Goal: Task Accomplishment & Management: Complete application form

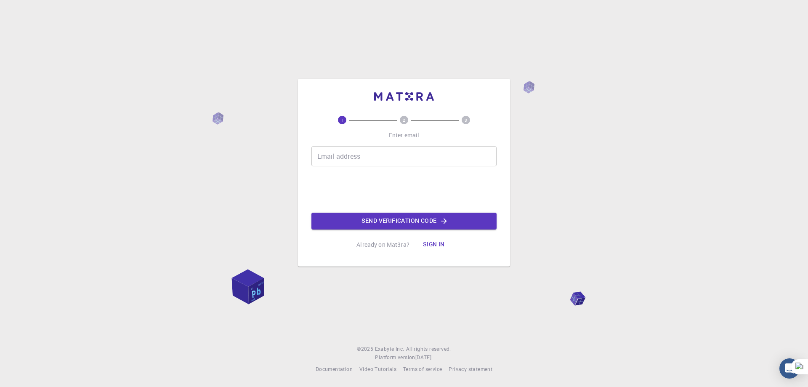
click at [340, 155] on input "Email address" at bounding box center [403, 156] width 185 height 20
type input "[EMAIL_ADDRESS][DOMAIN_NAME]"
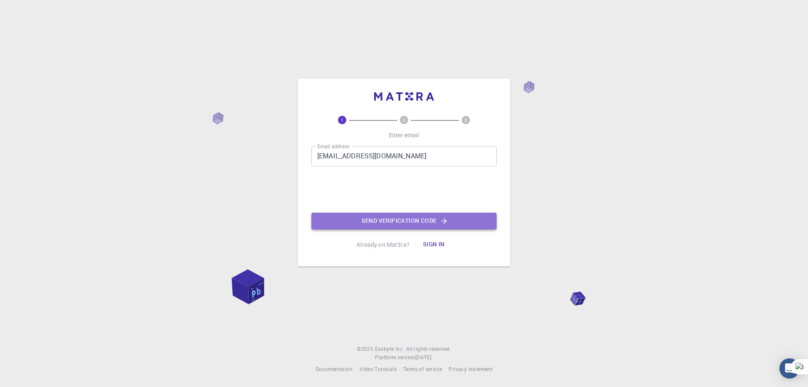
click at [362, 214] on button "Send verification code" at bounding box center [403, 220] width 185 height 17
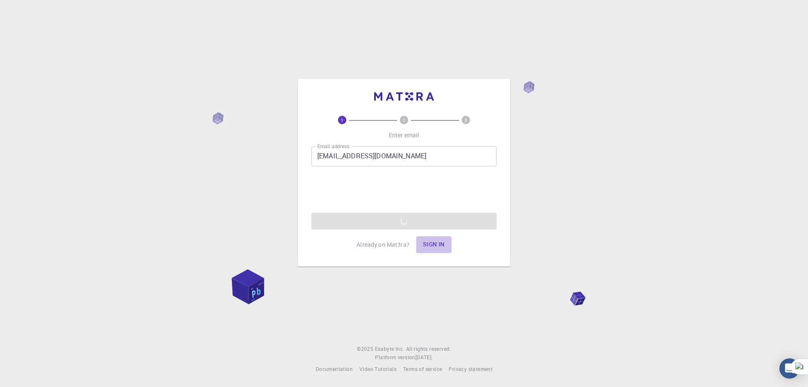
click at [425, 243] on button "Sign in" at bounding box center [433, 244] width 35 height 17
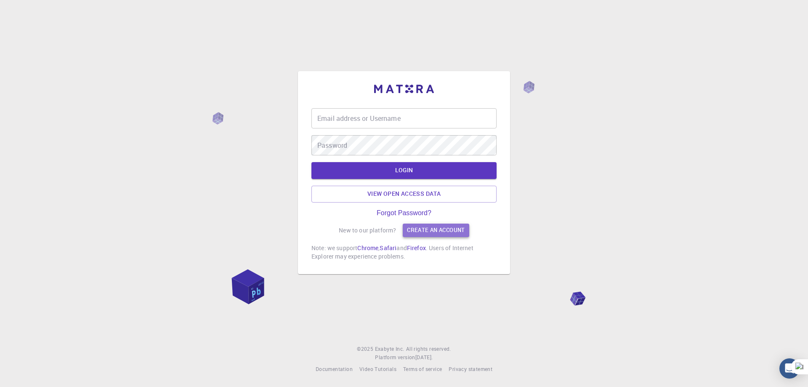
click at [440, 229] on link "Create an account" at bounding box center [436, 229] width 66 height 13
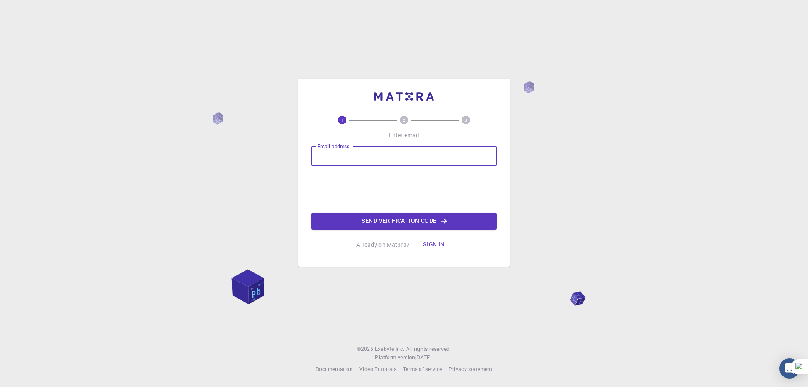
click at [383, 161] on input "Email address" at bounding box center [403, 156] width 185 height 20
click at [385, 162] on input "Email address" at bounding box center [403, 156] width 185 height 20
click at [382, 161] on input "Email address" at bounding box center [403, 156] width 185 height 20
click at [385, 162] on input "Email address" at bounding box center [403, 156] width 185 height 20
click at [388, 160] on input "pavankurmortyus@gmial,com" at bounding box center [403, 156] width 185 height 20
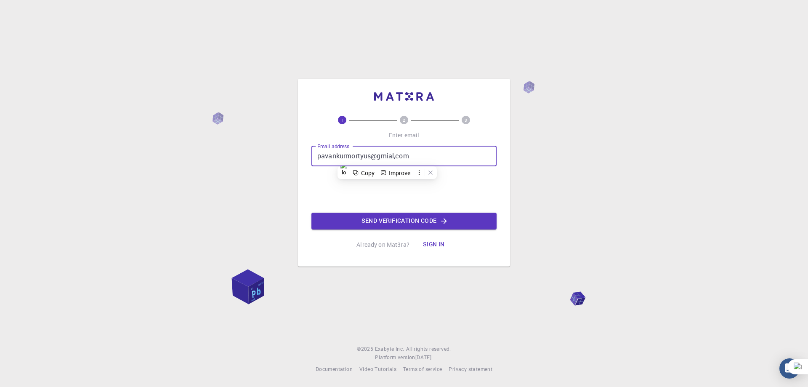
drag, startPoint x: 388, startPoint y: 160, endPoint x: 447, endPoint y: 157, distance: 59.4
click at [447, 156] on input "pavankurmortyus@gmial,com" at bounding box center [403, 156] width 185 height 20
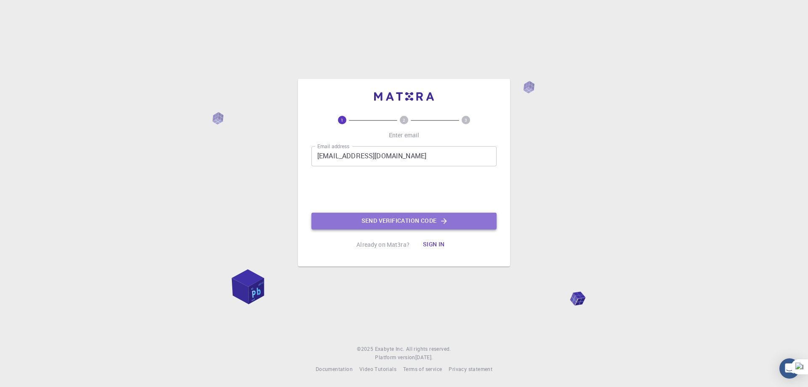
click at [366, 218] on button "Send verification code" at bounding box center [403, 220] width 185 height 17
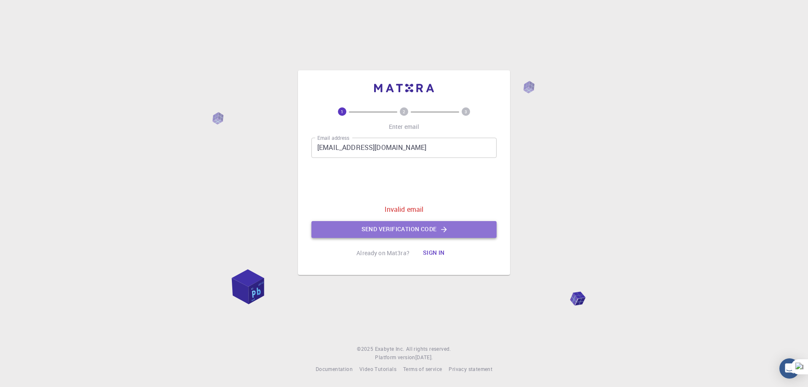
click at [377, 225] on button "Send verification code" at bounding box center [403, 229] width 185 height 17
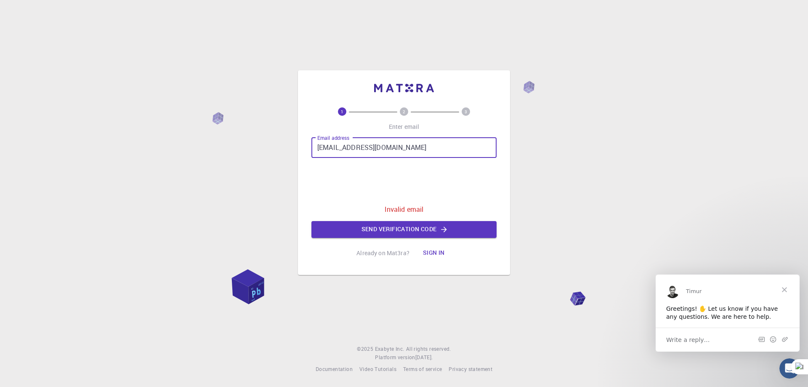
click at [371, 149] on input "pavankurmortyus@gmail.com" at bounding box center [403, 148] width 185 height 20
click at [393, 234] on div "Email address pavankurmorty@gmail.com Email address Invalid email Send verifica…" at bounding box center [403, 188] width 185 height 100
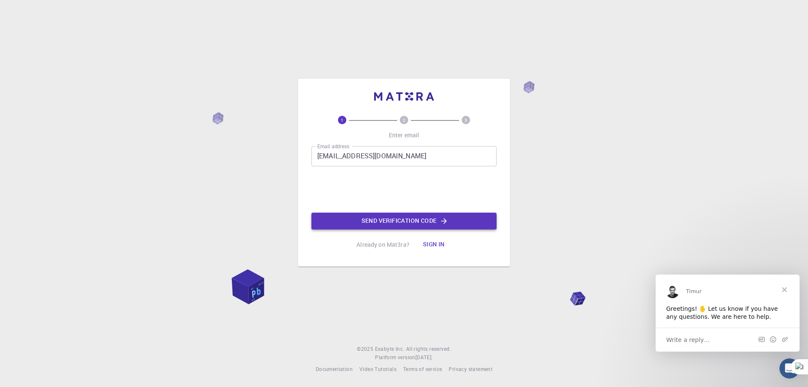
click at [358, 223] on button "Send verification code" at bounding box center [403, 220] width 185 height 17
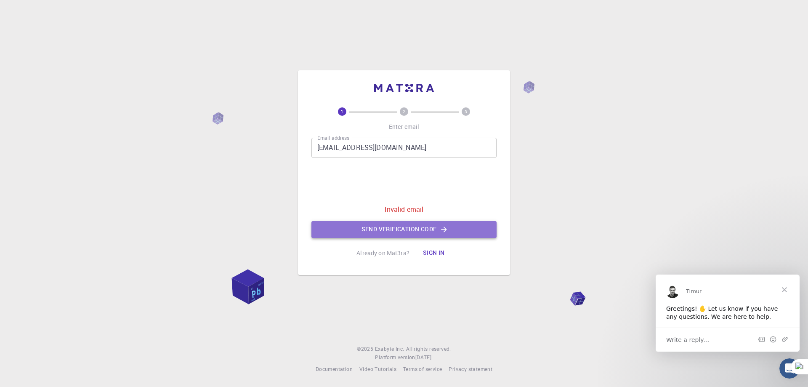
click at [366, 225] on button "Send verification code" at bounding box center [403, 229] width 185 height 17
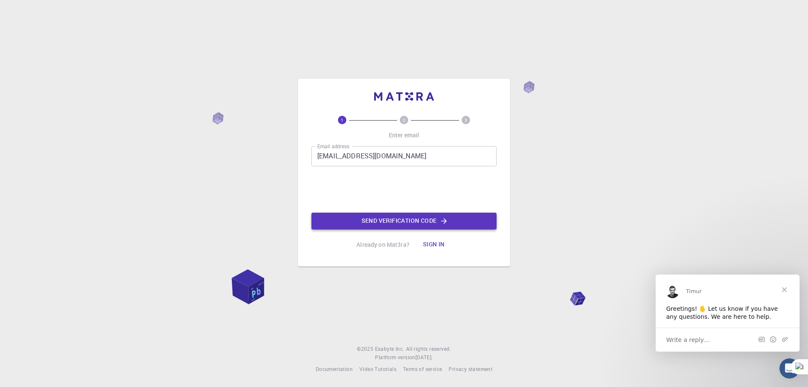
drag, startPoint x: 353, startPoint y: 209, endPoint x: 356, endPoint y: 213, distance: 5.1
click at [355, 213] on div "Email address pavankurmorty@gmail.com Email address 0cAFcWeA7NxpdyDQC6vsWuPBBz_…" at bounding box center [403, 187] width 185 height 83
click at [357, 214] on button "Send verification code" at bounding box center [403, 220] width 185 height 17
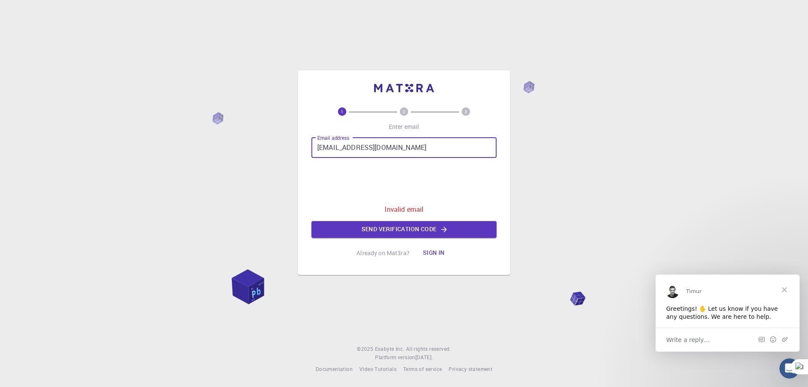
click at [364, 151] on input "pavankurmorty@gmail.com" at bounding box center [403, 148] width 185 height 20
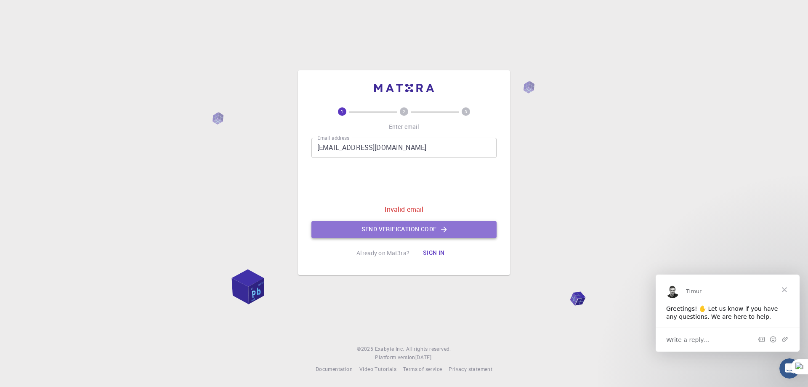
click at [360, 223] on button "Send verification code" at bounding box center [403, 229] width 185 height 17
click at [366, 230] on button "Send verification code" at bounding box center [403, 229] width 185 height 17
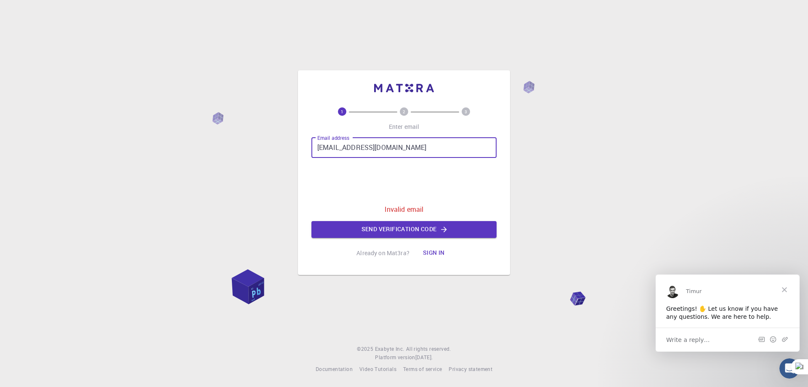
click at [417, 146] on input "pavankurmorty3@gmail.com" at bounding box center [403, 148] width 185 height 20
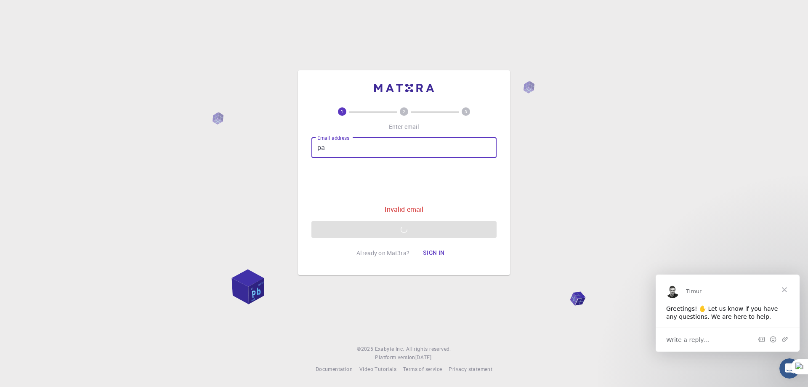
type input "p"
click at [401, 252] on p "Already on Mat3ra?" at bounding box center [382, 253] width 53 height 8
click at [368, 162] on div "Email address Email address 0cAFcWeA7NxpdyDQC6vsWuPBBz_-BR5Xhg6L2Je7HzDkbr4DZsH…" at bounding box center [403, 188] width 185 height 100
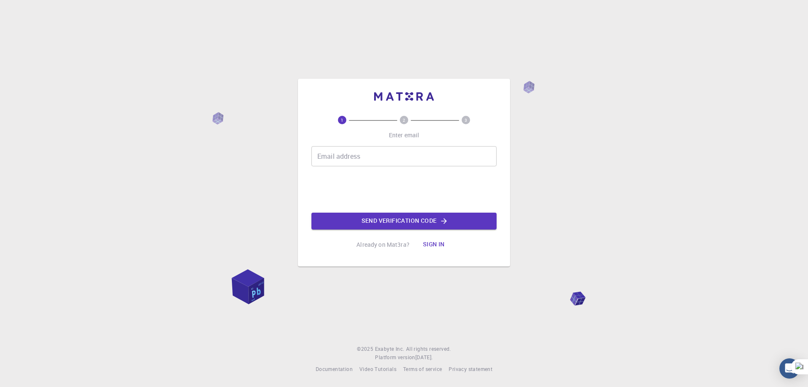
click at [341, 152] on div "Email address Email address" at bounding box center [403, 156] width 185 height 20
click at [401, 220] on button "Send verification code" at bounding box center [403, 220] width 185 height 17
click at [420, 154] on input "[EMAIL_ADDRESS][DOMAIN_NAME]" at bounding box center [403, 156] width 185 height 20
type input "h"
click at [407, 157] on input "Email address" at bounding box center [403, 156] width 185 height 20
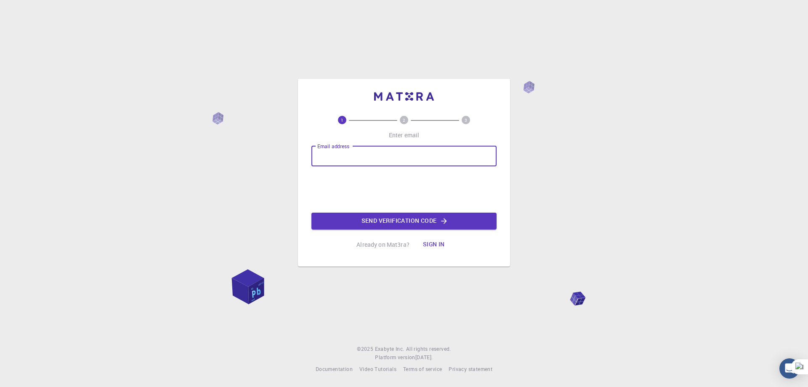
type input "[EMAIL_ADDRESS][DOMAIN_NAME]"
click at [407, 213] on button "Send verification code" at bounding box center [403, 220] width 185 height 17
